Goal: Navigation & Orientation: Understand site structure

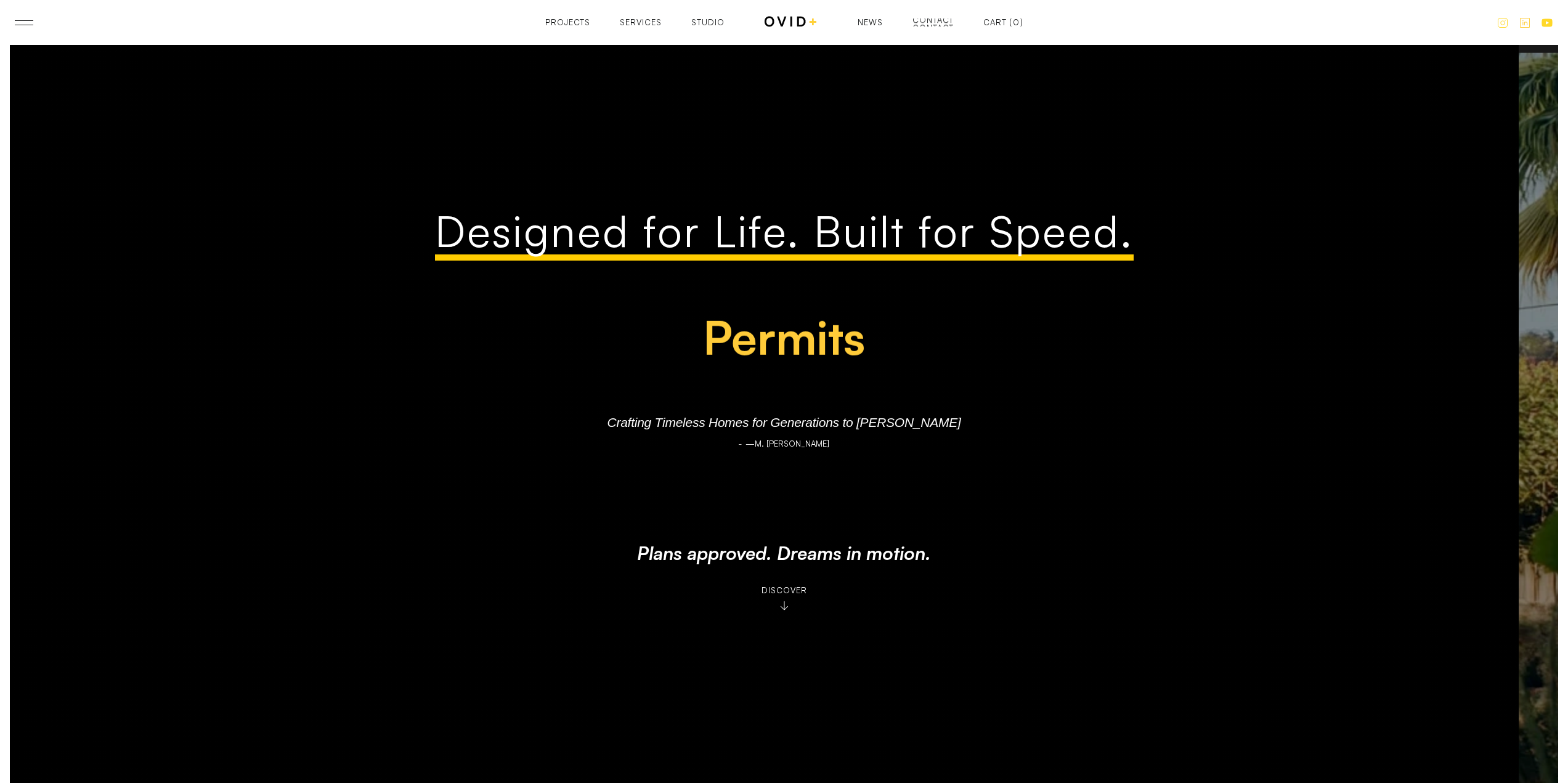
click at [934, 25] on div "Contact" at bounding box center [933, 28] width 41 height 8
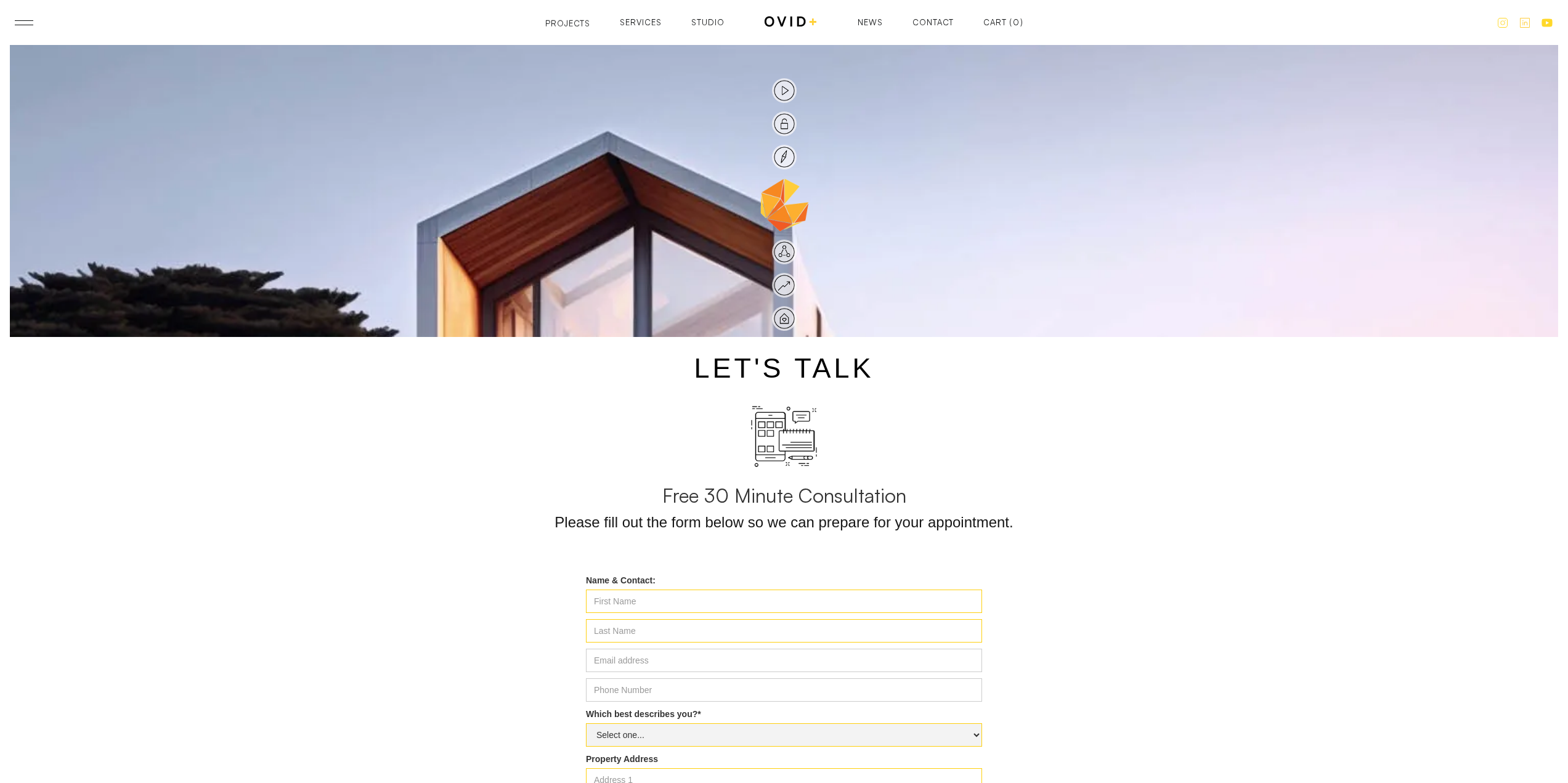
click at [565, 22] on div "Projects" at bounding box center [567, 24] width 45 height 8
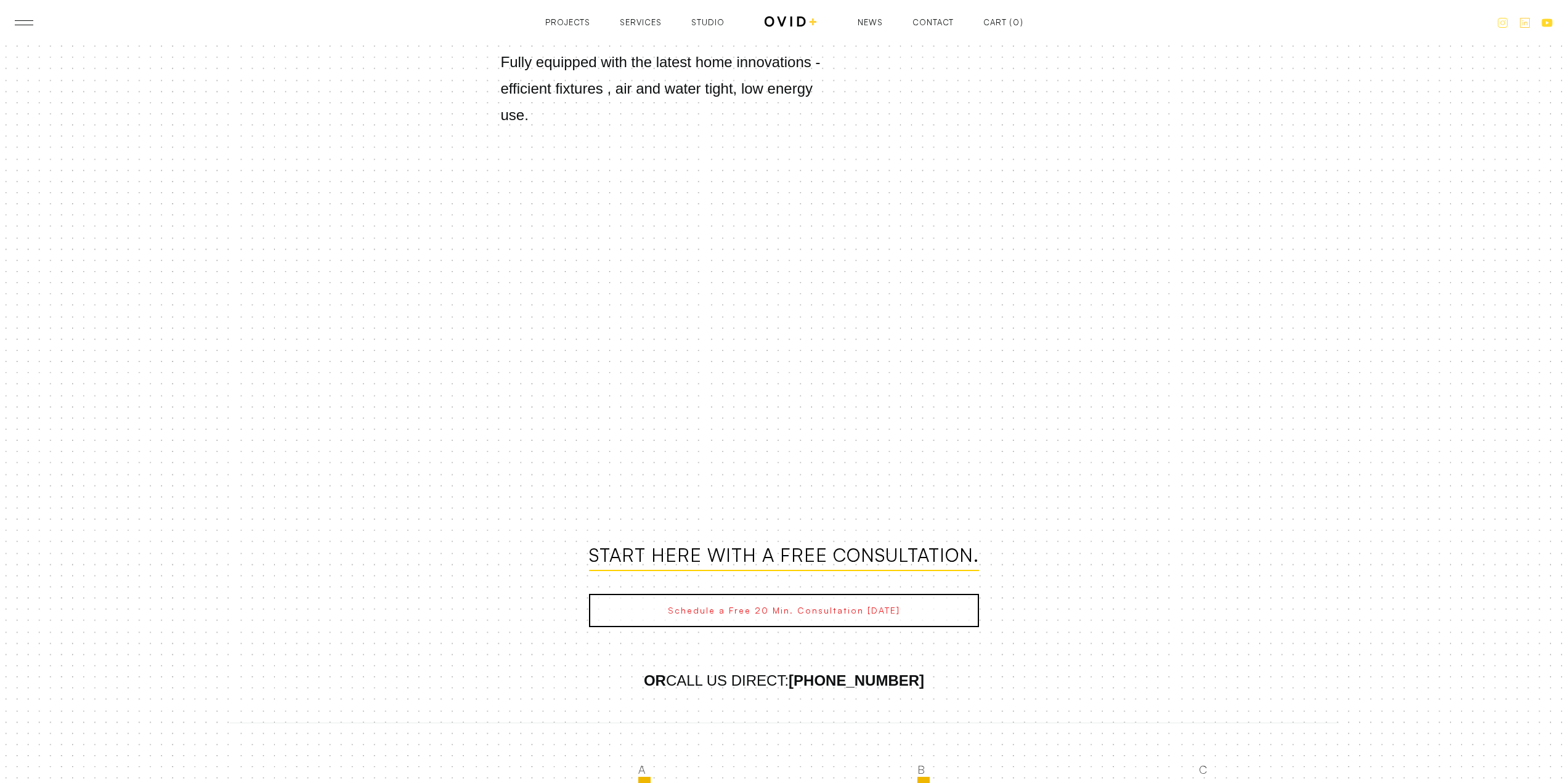
scroll to position [2786, 0]
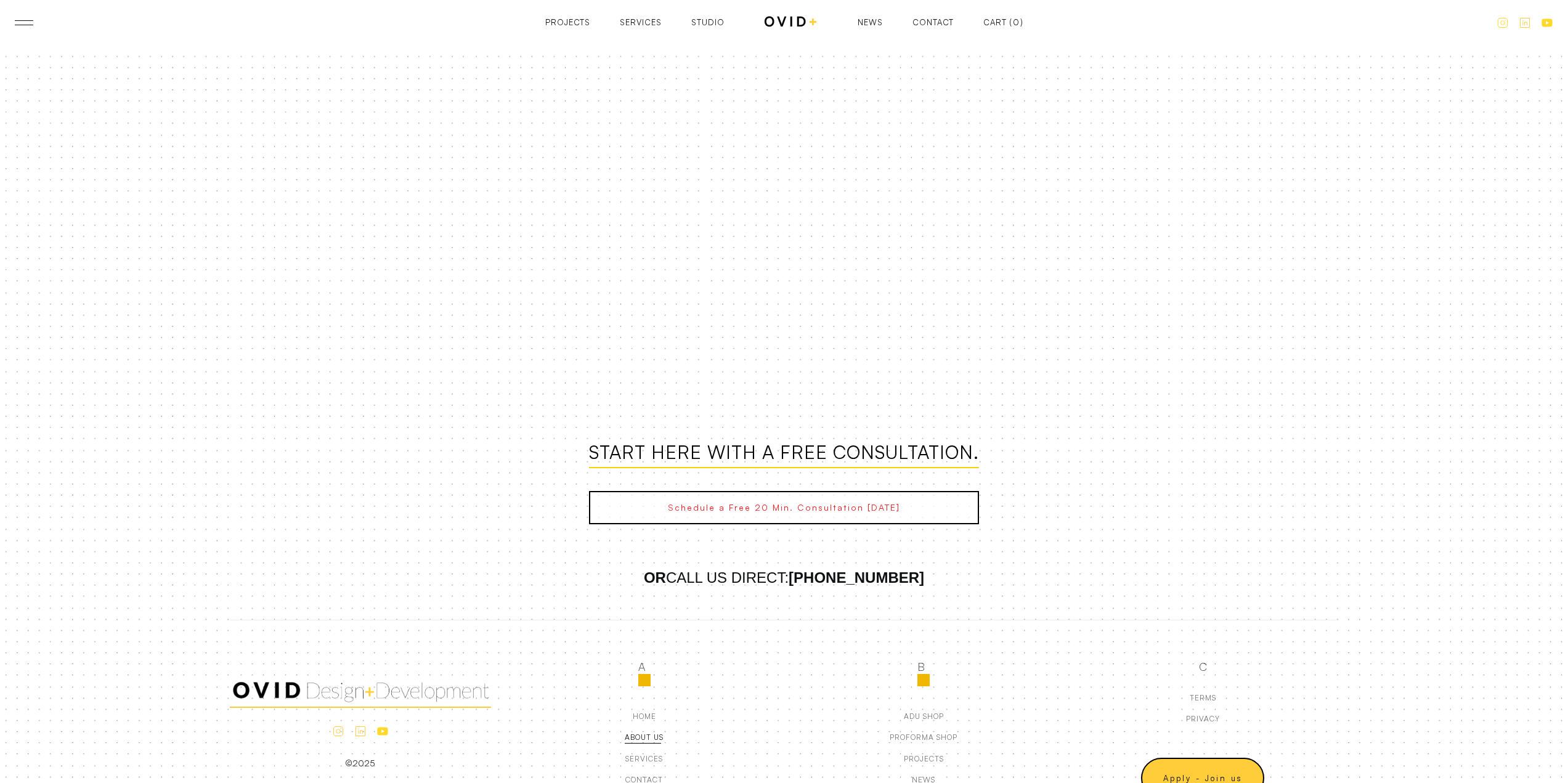
click at [647, 733] on div "about us" at bounding box center [644, 737] width 39 height 9
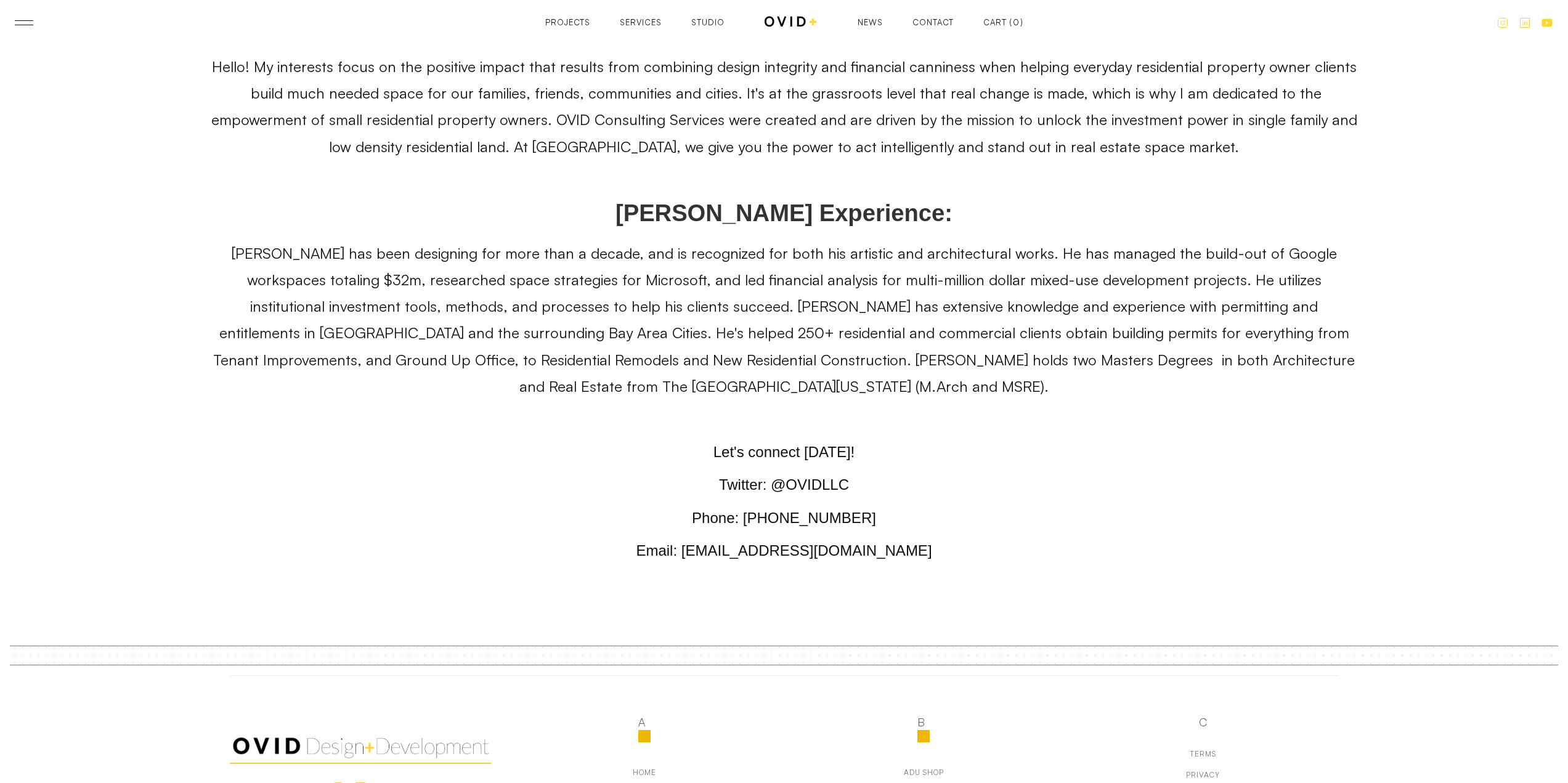
scroll to position [7084, 0]
